Goal: Understand process/instructions

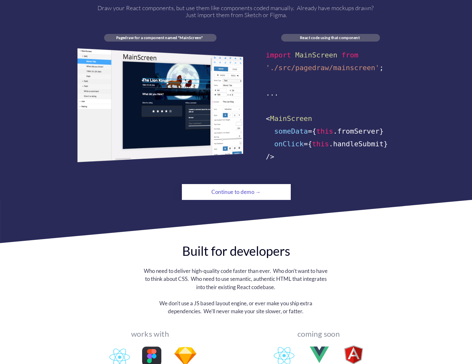
scroll to position [445, 0]
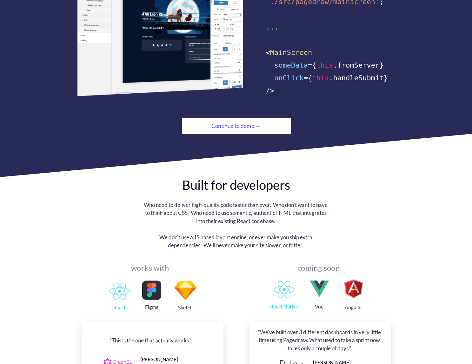
click at [244, 120] on div "Continue to demo →" at bounding box center [236, 126] width 74 height 13
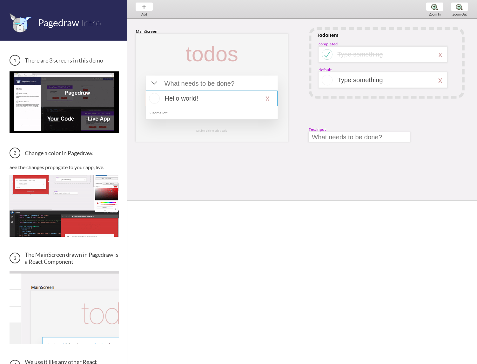
click at [190, 103] on div at bounding box center [212, 99] width 132 height 16
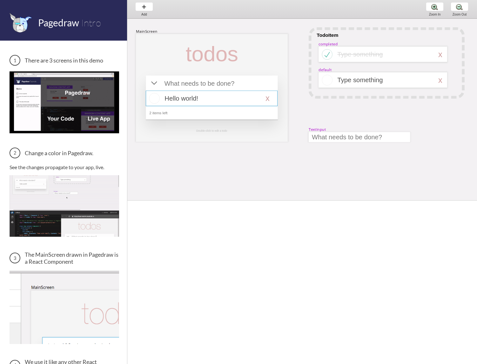
select select "16"
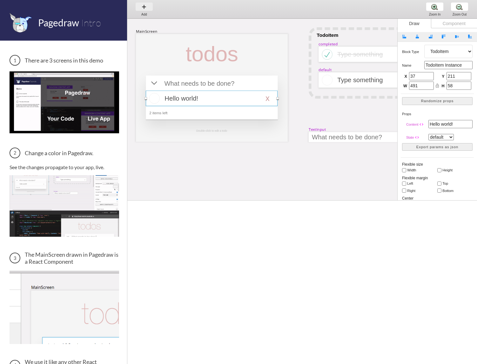
click at [147, 8] on div "Add Add Add" at bounding box center [144, 9] width 24 height 18
